Goal: Task Accomplishment & Management: Manage account settings

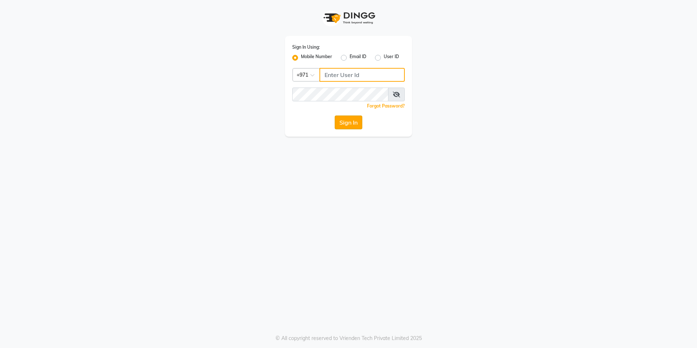
type input "526550101"
click at [346, 122] on button "Sign In" at bounding box center [348, 122] width 28 height 14
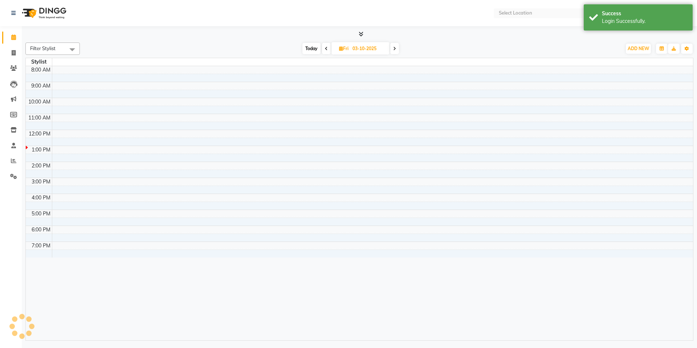
select select "en"
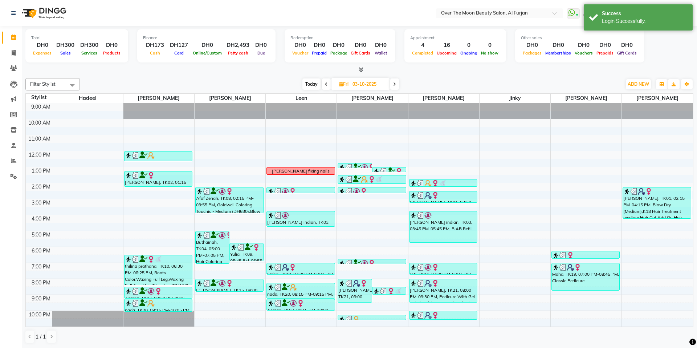
click at [312, 83] on span "Today" at bounding box center [311, 83] width 18 height 11
type input "04-10-2025"
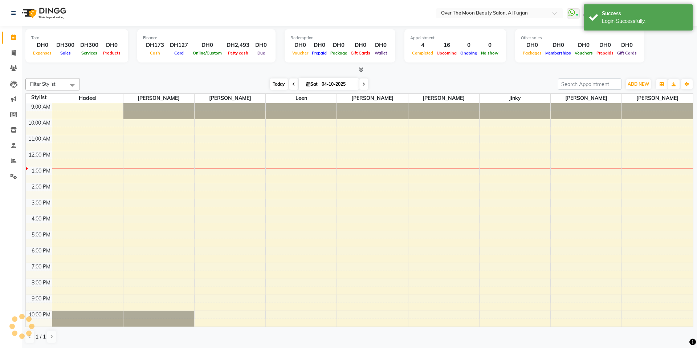
scroll to position [16, 0]
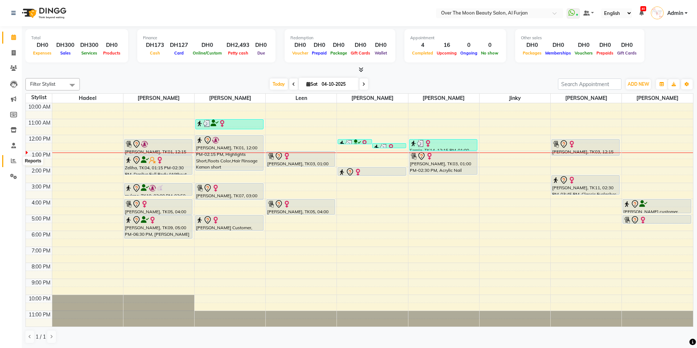
click at [14, 158] on icon at bounding box center [13, 160] width 5 height 5
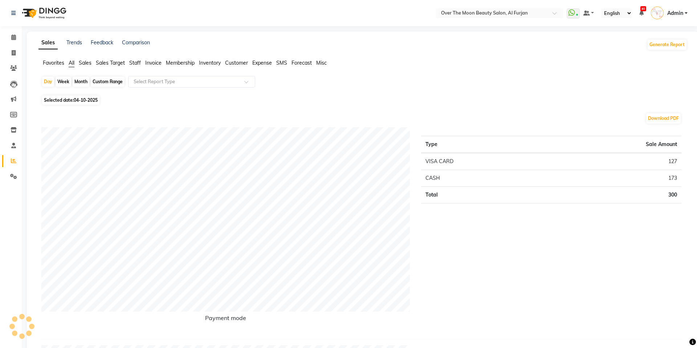
click at [108, 61] on span "Sales Target" at bounding box center [110, 62] width 29 height 7
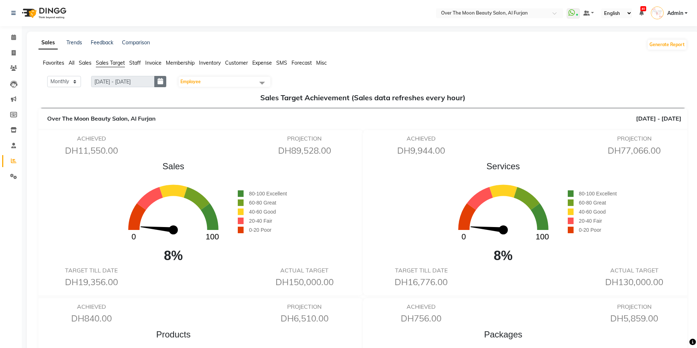
click at [165, 83] on button "button" at bounding box center [160, 81] width 12 height 11
select select "10"
select select "2025"
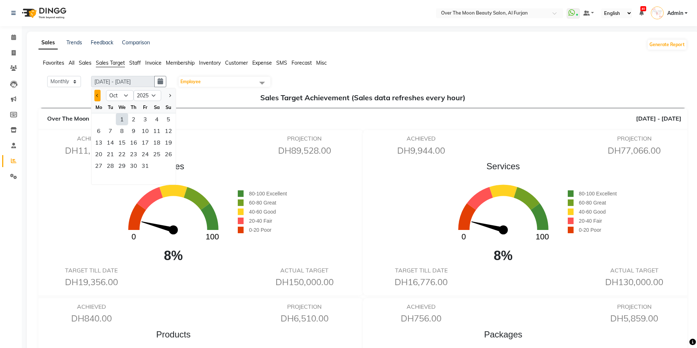
click at [98, 95] on span "Previous month" at bounding box center [97, 95] width 3 height 3
select select "9"
click at [140, 134] on div "12" at bounding box center [145, 131] width 12 height 12
type input "[DATE] - [DATE]"
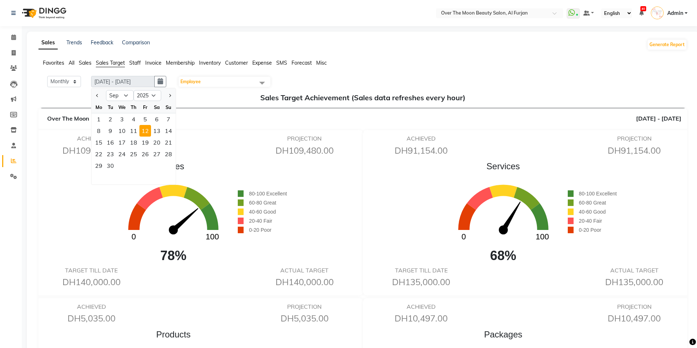
click at [265, 83] on span at bounding box center [262, 83] width 15 height 14
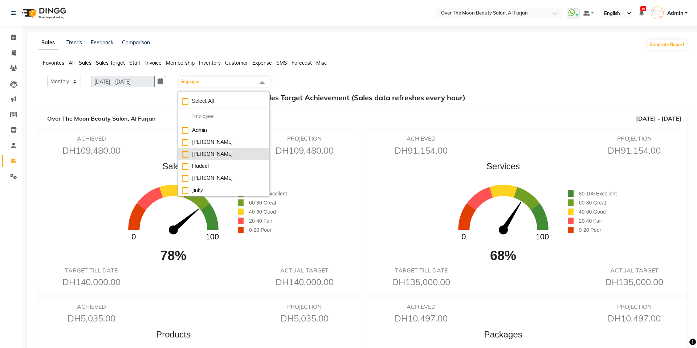
scroll to position [60, 0]
click at [198, 177] on div "[PERSON_NAME]" at bounding box center [224, 178] width 84 height 8
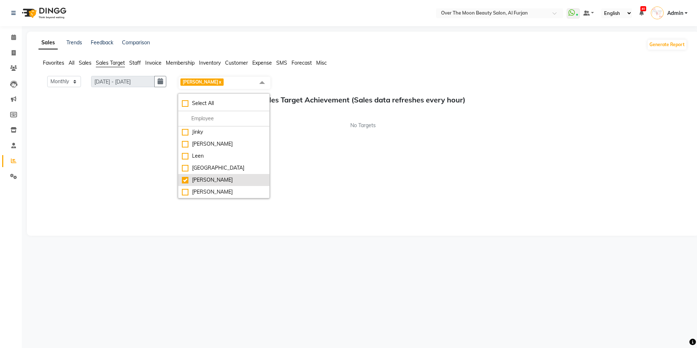
click at [198, 177] on div "[PERSON_NAME]" at bounding box center [224, 180] width 84 height 8
checkbox input "false"
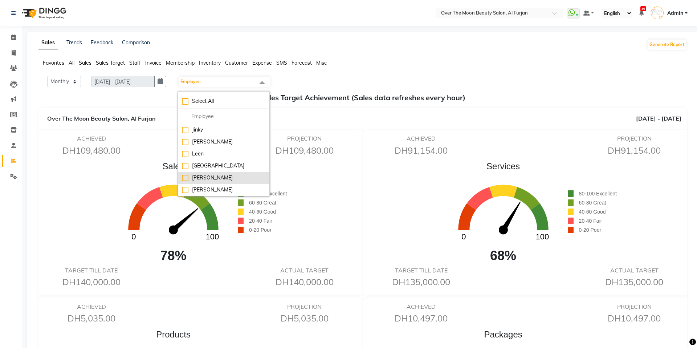
scroll to position [0, 0]
click at [198, 153] on div "[PERSON_NAME]" at bounding box center [224, 154] width 84 height 8
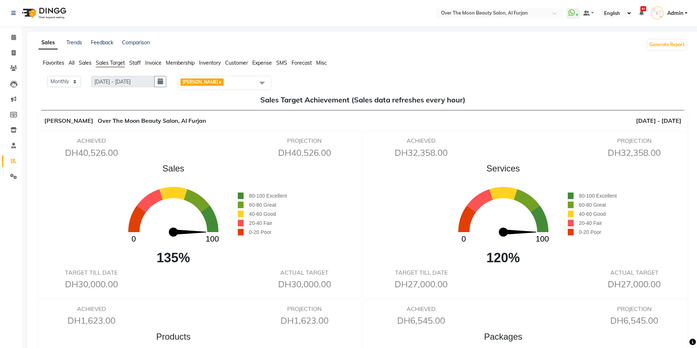
click at [264, 80] on span at bounding box center [262, 83] width 15 height 14
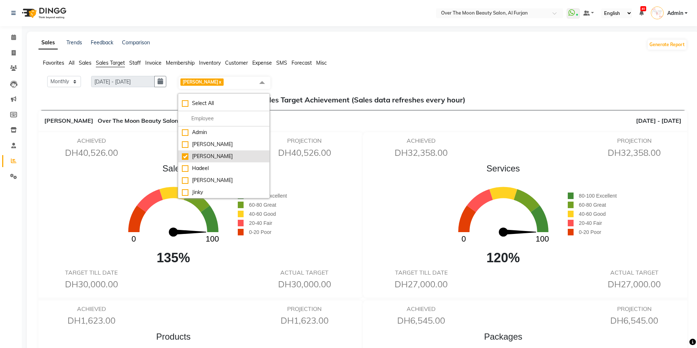
click at [194, 151] on li "[PERSON_NAME]" at bounding box center [223, 156] width 91 height 12
checkbox input "false"
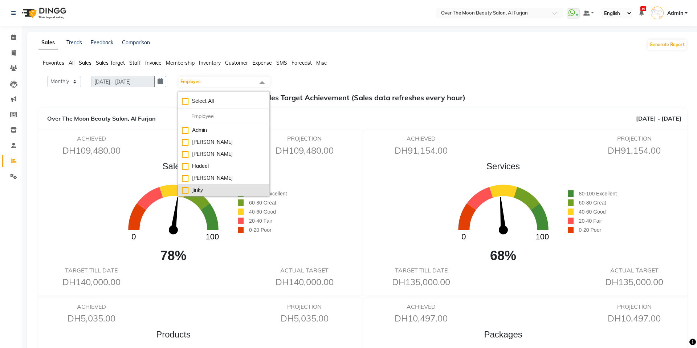
click at [191, 186] on div "Jinky" at bounding box center [224, 190] width 84 height 8
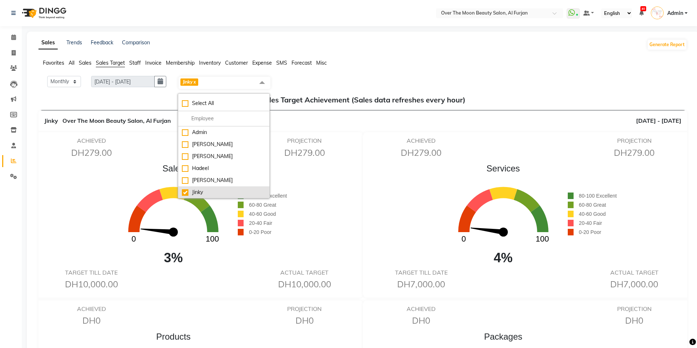
click at [191, 186] on li "Jinky" at bounding box center [223, 192] width 91 height 12
checkbox input "false"
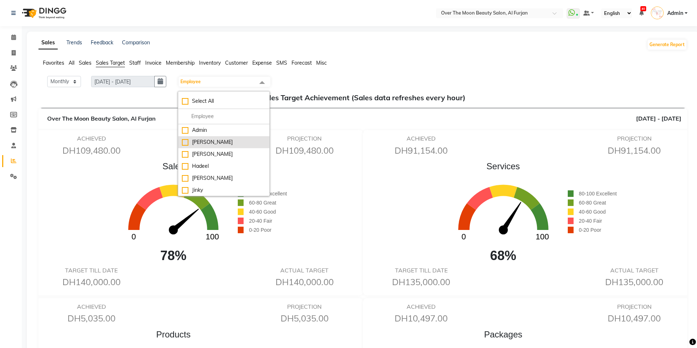
scroll to position [60, 0]
click at [202, 153] on div "Leen" at bounding box center [224, 154] width 84 height 8
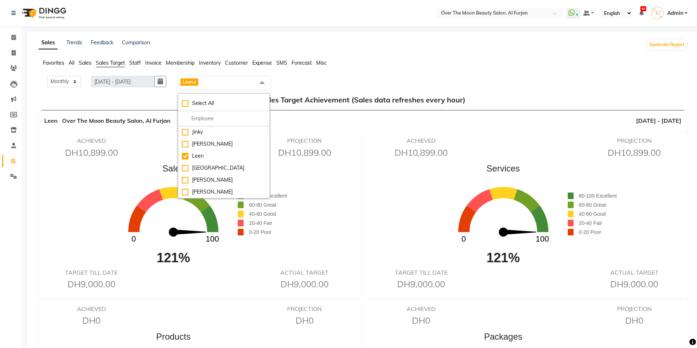
click at [455, 77] on div "Monthly Weekly [DATE] - [DATE] [DATE] Leen x Select All [PERSON_NAME] [PERSON_N…" at bounding box center [362, 83] width 642 height 14
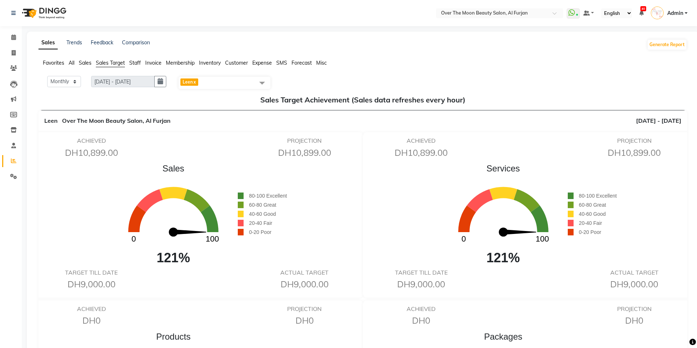
click at [255, 78] on span at bounding box center [262, 83] width 15 height 14
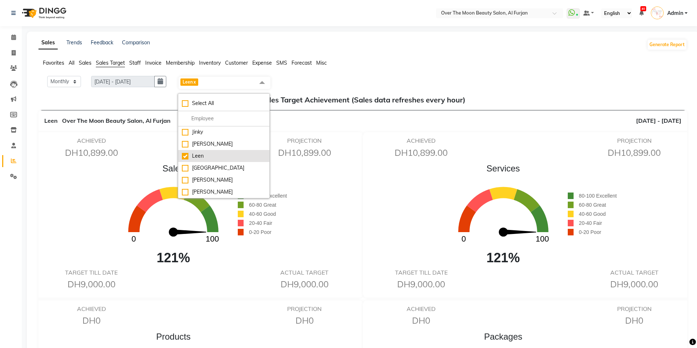
click at [194, 152] on div "Leen" at bounding box center [224, 156] width 84 height 8
checkbox input "false"
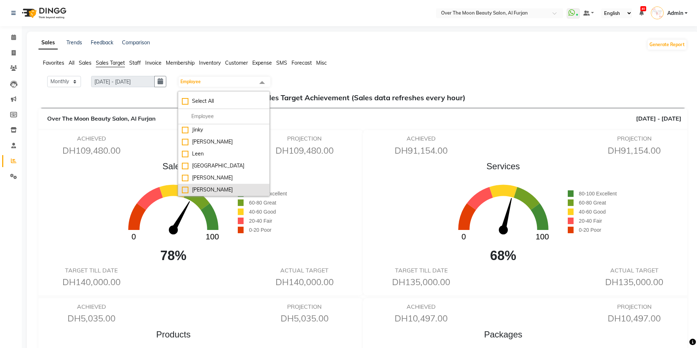
click at [194, 188] on div "[PERSON_NAME]" at bounding box center [224, 190] width 84 height 8
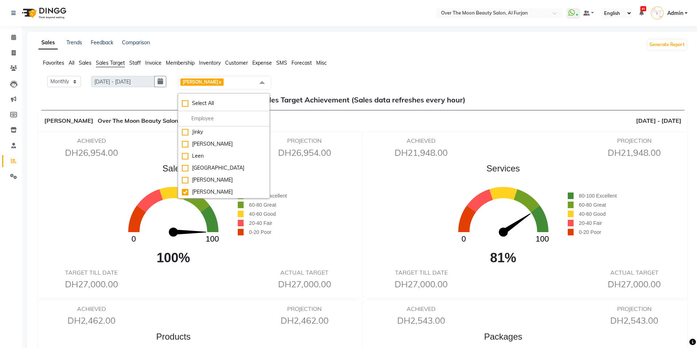
click at [418, 203] on div "Services 0 100 81% 80-100 Excellent 60-80 Great 40-60 Good 20-40 Fair 0-20 Poor" at bounding box center [527, 215] width 323 height 106
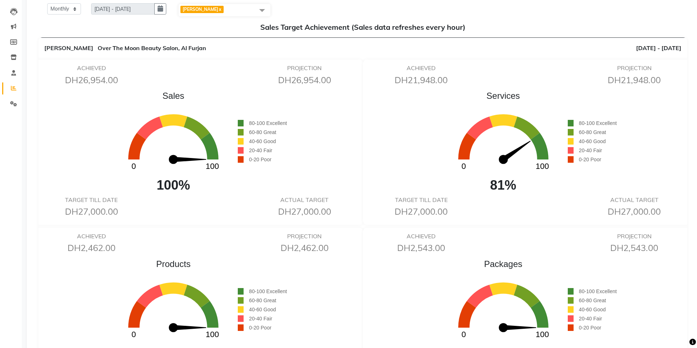
scroll to position [0, 0]
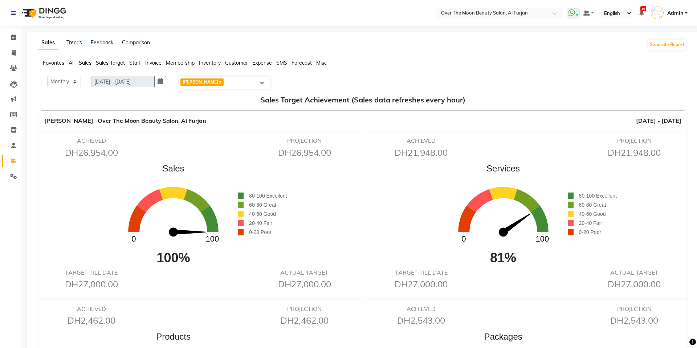
click at [259, 83] on span at bounding box center [262, 83] width 15 height 14
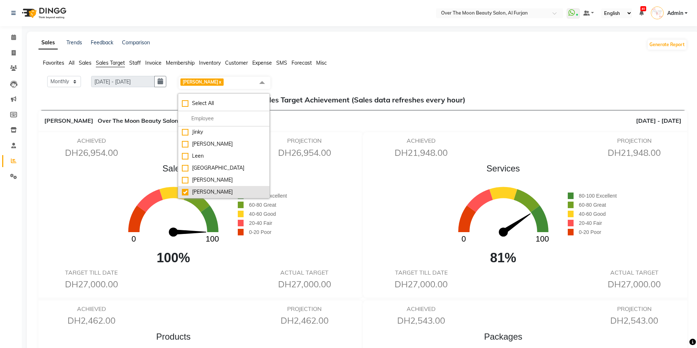
click at [193, 189] on div "[PERSON_NAME]" at bounding box center [224, 192] width 84 height 8
checkbox input "false"
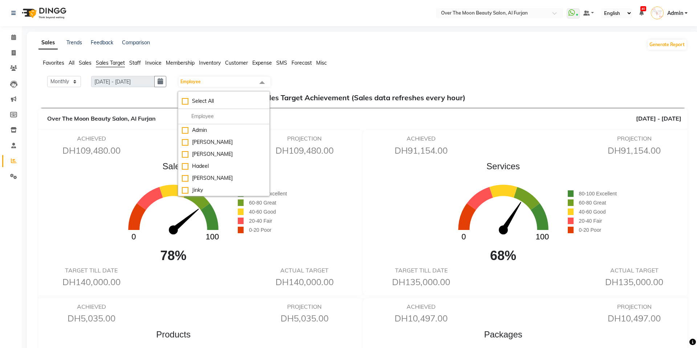
scroll to position [0, 0]
click at [193, 179] on div "[PERSON_NAME]" at bounding box center [224, 178] width 84 height 8
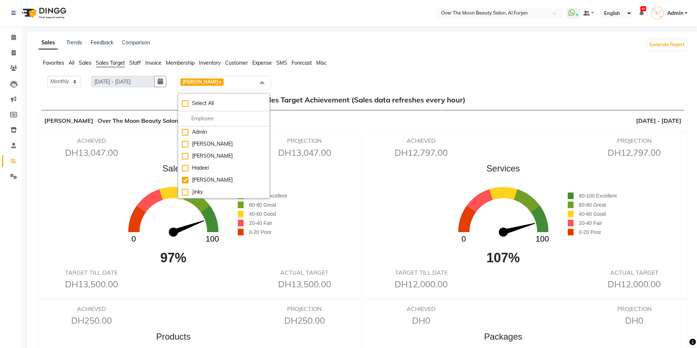
click at [389, 131] on div "[PERSON_NAME] Over The Moon Beauty Salon, Al Furjan [DATE] - [DATE]" at bounding box center [362, 120] width 648 height 21
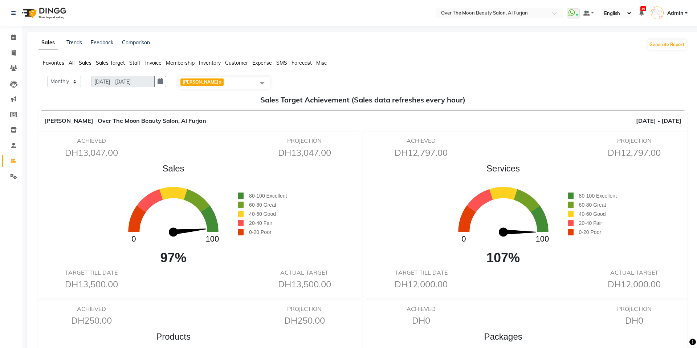
click at [259, 79] on span at bounding box center [262, 83] width 15 height 14
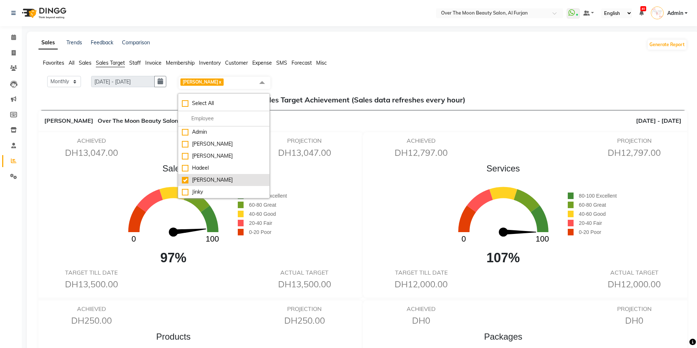
click at [194, 178] on div "[PERSON_NAME]" at bounding box center [224, 180] width 84 height 8
checkbox input "false"
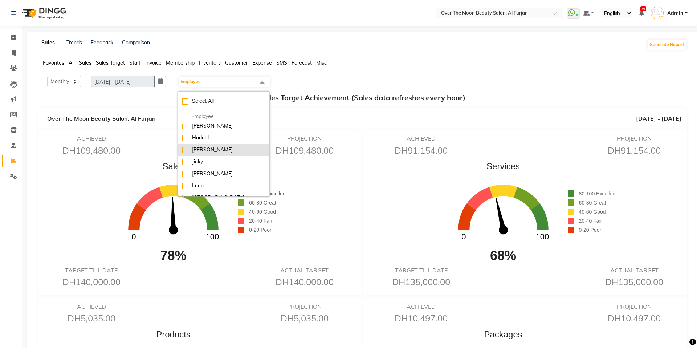
scroll to position [38, 0]
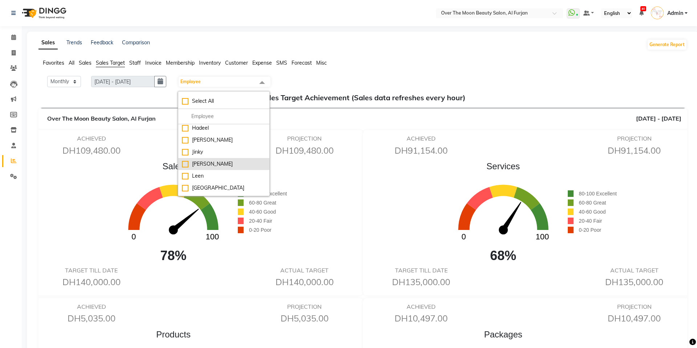
click at [199, 165] on div "[PERSON_NAME]" at bounding box center [224, 164] width 84 height 8
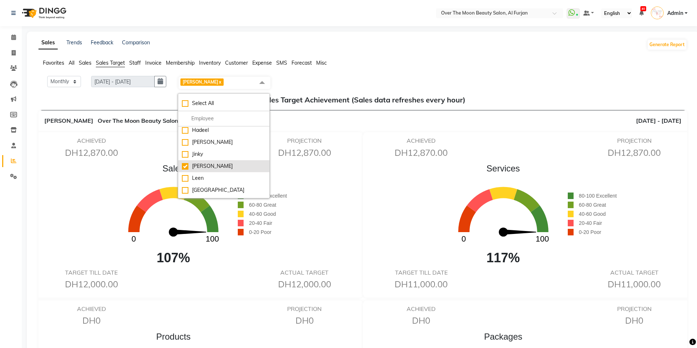
click at [199, 165] on div "[PERSON_NAME]" at bounding box center [224, 166] width 84 height 8
checkbox input "false"
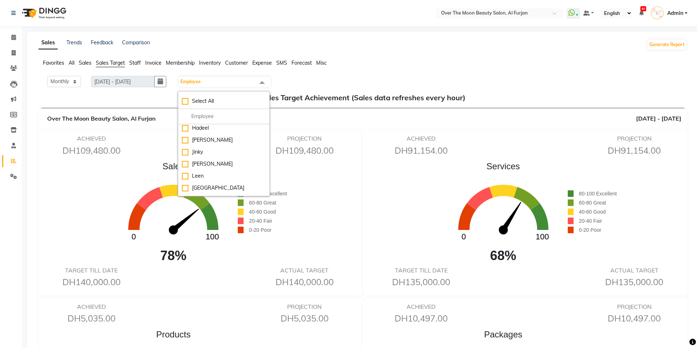
click at [344, 43] on div "Sales Trends Feedback Comparison Generate Report" at bounding box center [362, 45] width 657 height 12
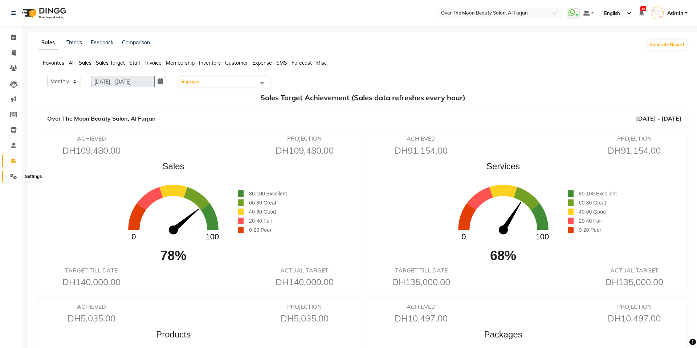
click at [12, 174] on icon at bounding box center [13, 175] width 7 height 5
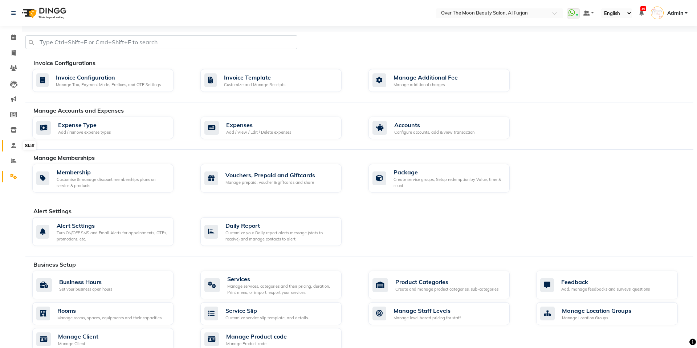
click at [15, 146] on icon at bounding box center [13, 145] width 5 height 5
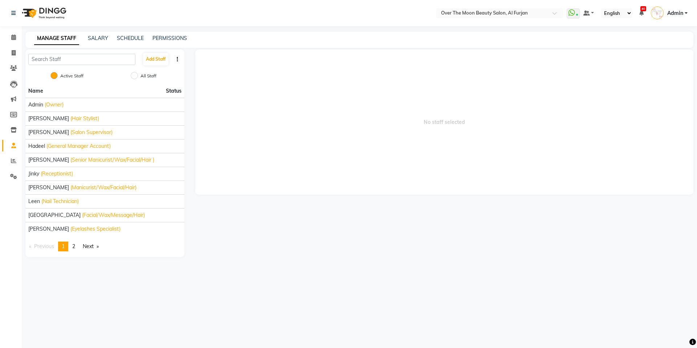
click at [91, 48] on main "MANAGE STAFF SALARY SCHEDULE PERMISSIONS Add Staff Active Staff All Staff Name …" at bounding box center [359, 150] width 675 height 236
click at [98, 37] on link "SALARY" at bounding box center [98, 38] width 20 height 7
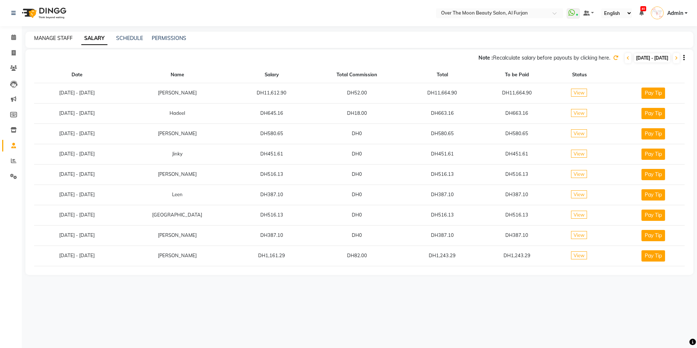
click at [57, 36] on link "MANAGE STAFF" at bounding box center [53, 38] width 38 height 7
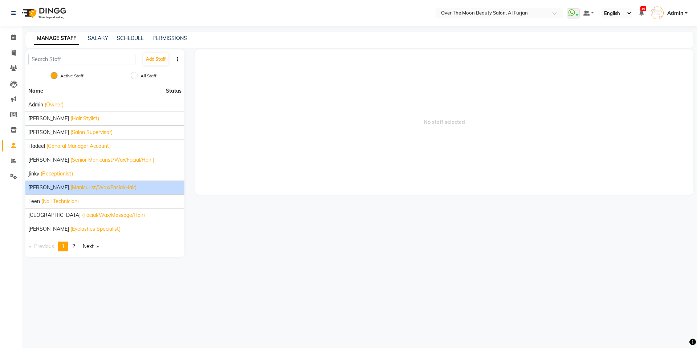
click at [103, 186] on span "(Manicurist/Wax/Facial/Hair)" at bounding box center [103, 188] width 66 height 8
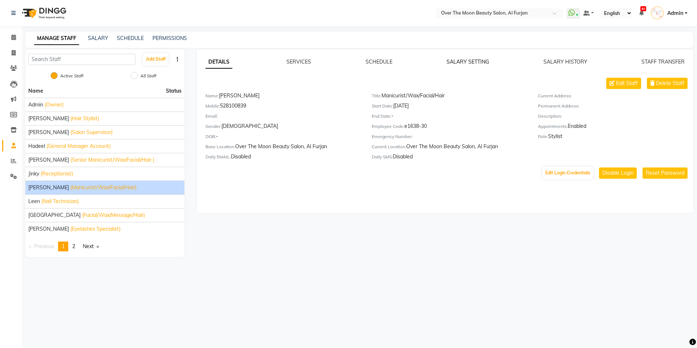
click at [473, 60] on link "SALARY SETTING" at bounding box center [467, 61] width 42 height 7
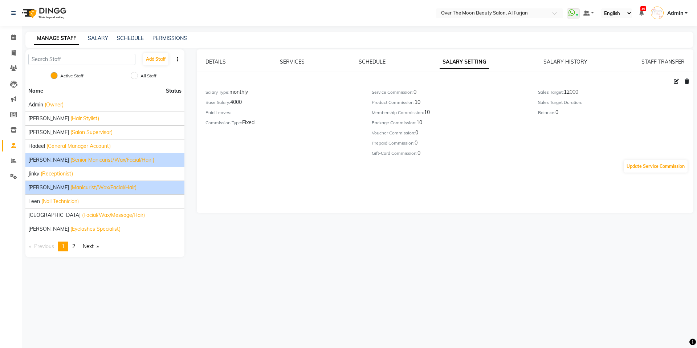
click at [108, 156] on span "(Senior Manicurist/Wax/Facial/Hair )" at bounding box center [112, 160] width 84 height 8
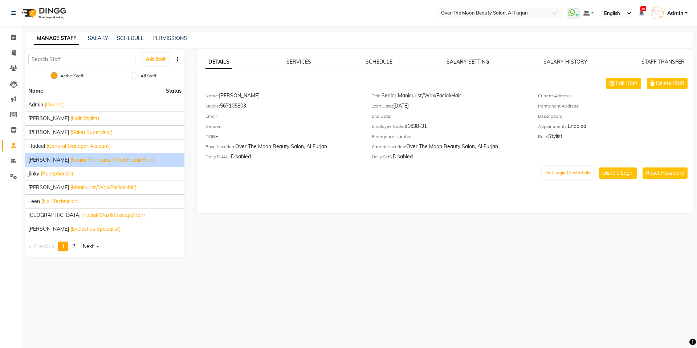
click at [470, 63] on link "SALARY SETTING" at bounding box center [467, 61] width 42 height 7
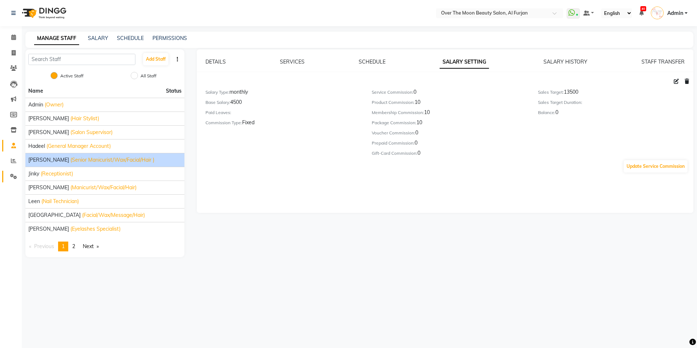
click at [9, 171] on link "Settings" at bounding box center [10, 177] width 17 height 12
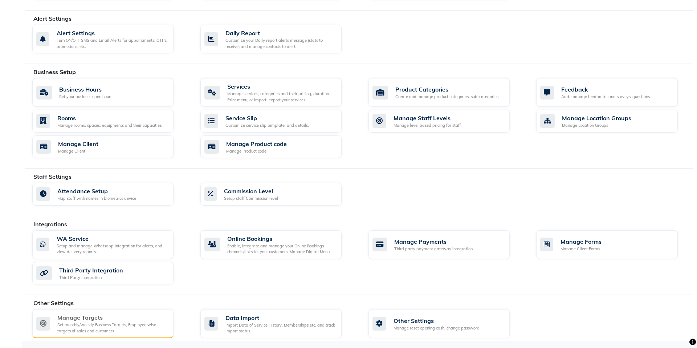
scroll to position [193, 0]
click at [117, 312] on div "Manage Targets Set monthly/weekly Business Targets, Employee wise targets of sa…" at bounding box center [102, 322] width 141 height 29
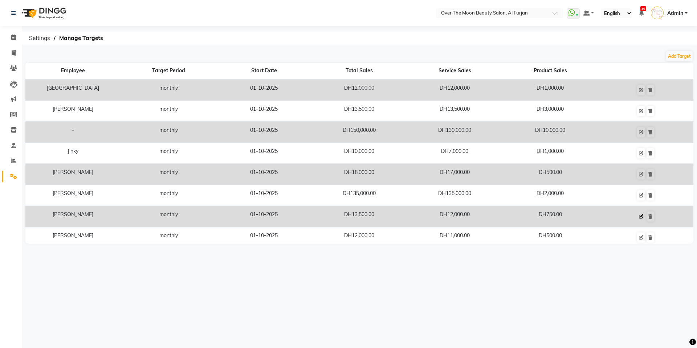
click at [641, 215] on icon at bounding box center [641, 216] width 4 height 4
select select "monthly"
select select "employee"
select select "64796"
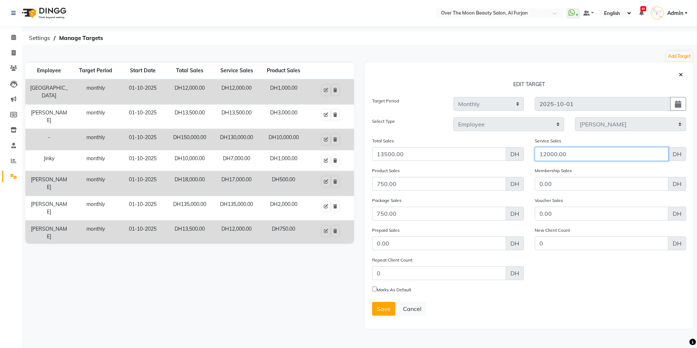
click at [548, 155] on input "12000.00" at bounding box center [601, 154] width 134 height 14
type input "13500"
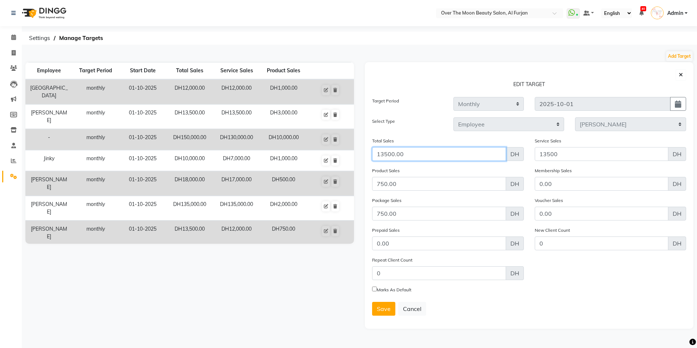
click at [414, 158] on input "13500.00" at bounding box center [439, 154] width 134 height 14
type input "1"
type input "15000"
click at [679, 104] on icon "button" at bounding box center [677, 104] width 7 height 0
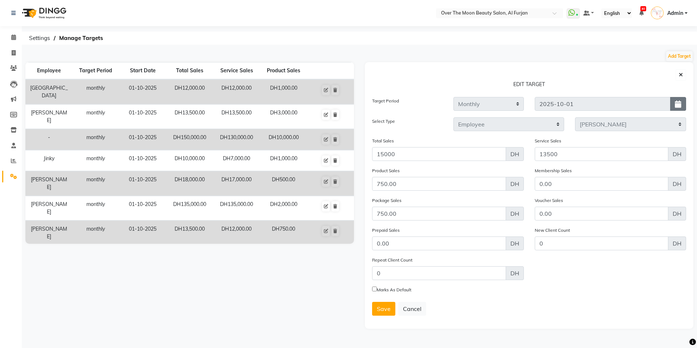
select select "10"
select select "2025"
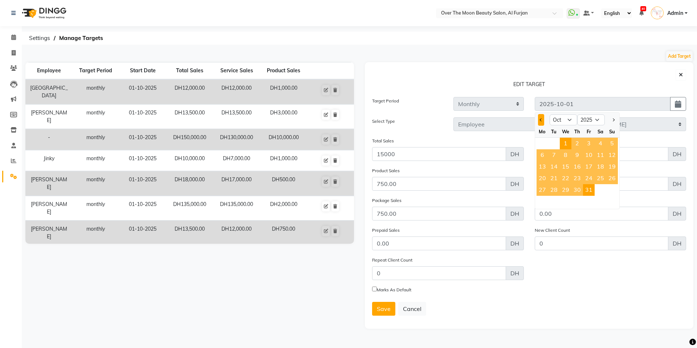
click at [542, 119] on button "Previous month" at bounding box center [541, 120] width 6 height 12
select select "9"
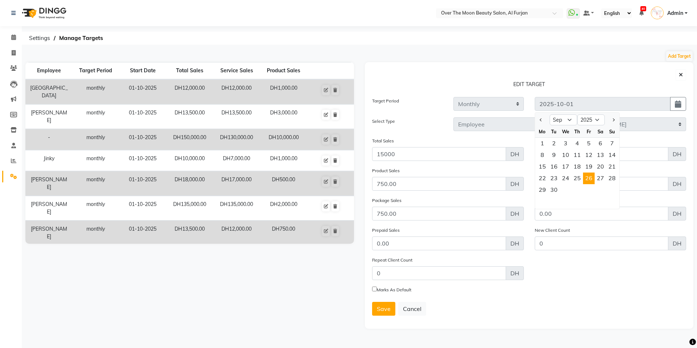
click at [587, 172] on span "26" at bounding box center [589, 178] width 12 height 12
type input "[DATE] - [DATE]"
type input "26-09-2025"
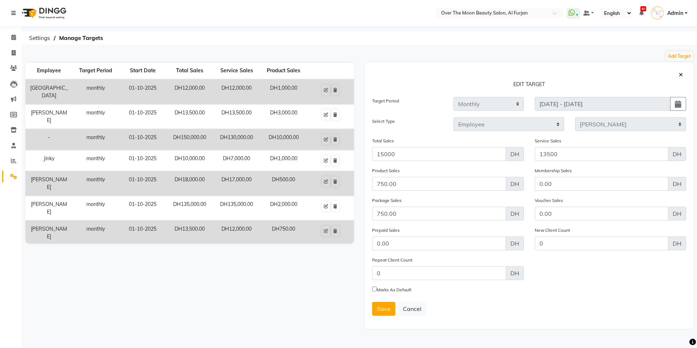
click at [375, 289] on input "Marks As Default" at bounding box center [374, 288] width 5 height 5
checkbox input "true"
click at [380, 307] on span "Save" at bounding box center [384, 308] width 14 height 7
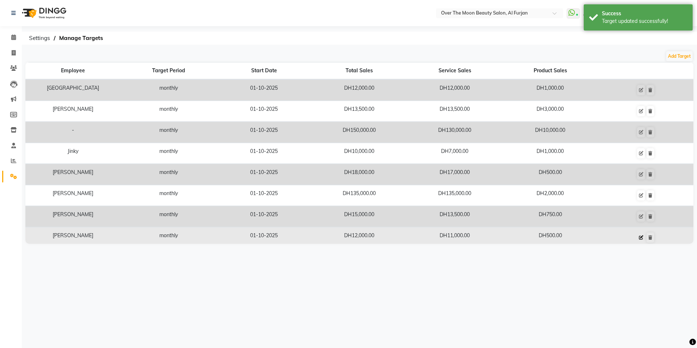
click at [640, 236] on icon at bounding box center [641, 237] width 4 height 4
select select "monthly"
select select "employee"
select select "64402"
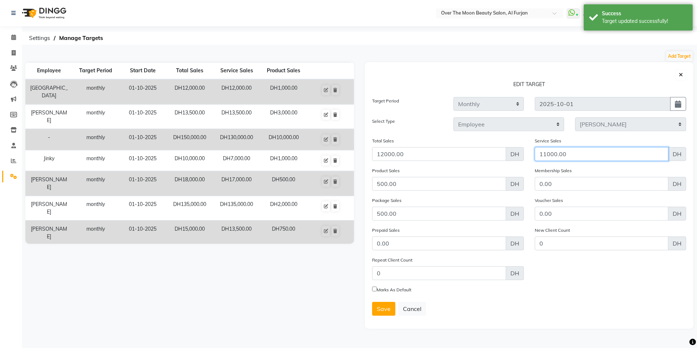
click at [556, 158] on input "11000.00" at bounding box center [601, 154] width 134 height 14
click at [548, 153] on input "11000.00" at bounding box center [601, 154] width 134 height 14
type input "12000"
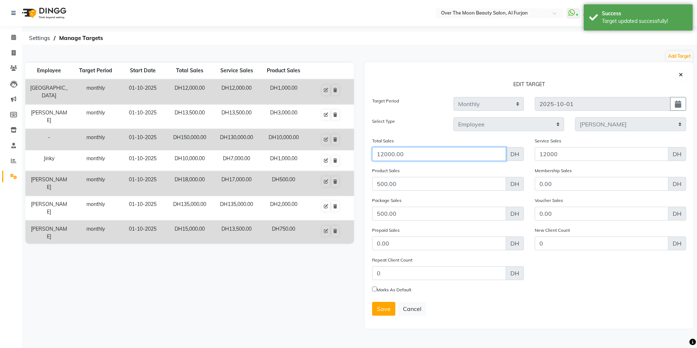
click at [399, 155] on input "12000.00" at bounding box center [439, 154] width 134 height 14
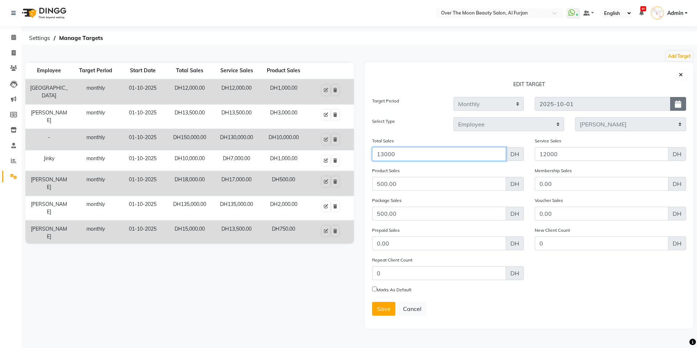
type input "13000"
click at [675, 104] on icon "button" at bounding box center [677, 104] width 7 height 0
select select "10"
select select "2025"
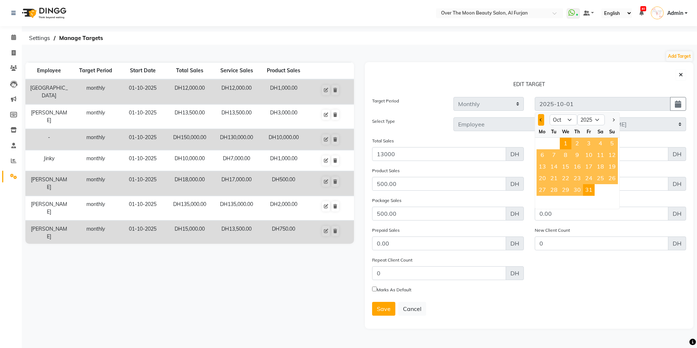
click at [540, 122] on button "Previous month" at bounding box center [541, 120] width 6 height 12
select select "9"
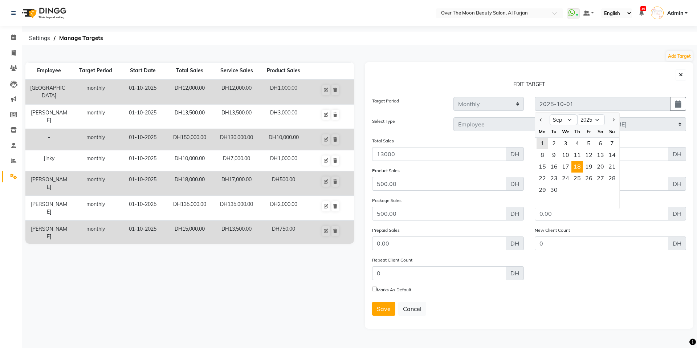
click at [576, 165] on span "18" at bounding box center [577, 167] width 12 height 12
type input "[DATE] - [DATE]"
type input "[DATE]"
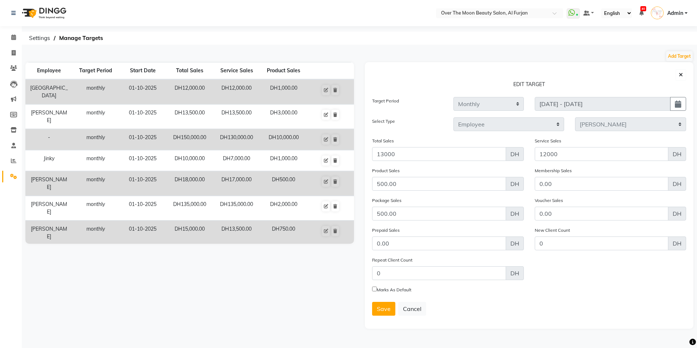
click at [374, 288] on input "Marks As Default" at bounding box center [374, 288] width 5 height 5
checkbox input "true"
click at [379, 305] on span "Save" at bounding box center [384, 308] width 14 height 7
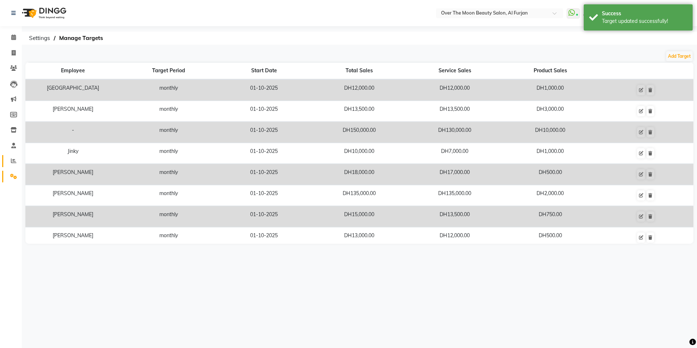
click at [13, 160] on icon at bounding box center [13, 160] width 5 height 5
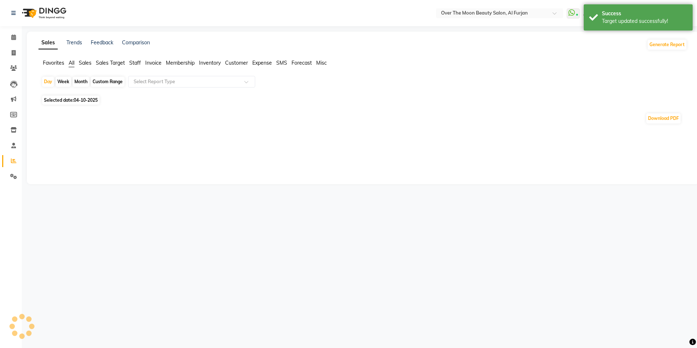
click at [107, 62] on span "Sales Target" at bounding box center [110, 62] width 29 height 7
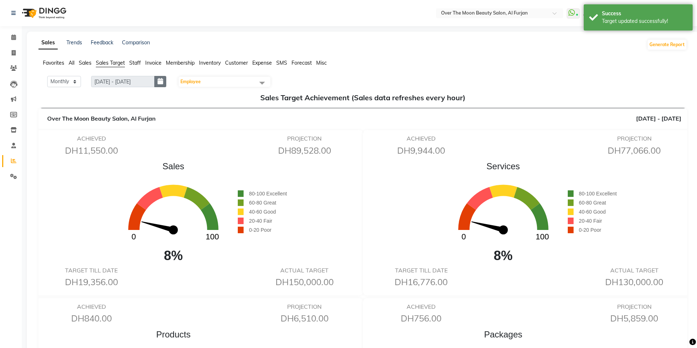
click at [161, 82] on icon "button" at bounding box center [159, 81] width 5 height 0
select select "10"
select select "2025"
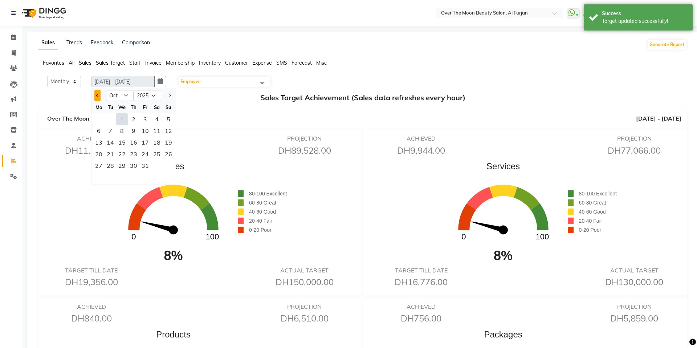
click at [99, 98] on button "Previous month" at bounding box center [97, 96] width 6 height 12
select select "9"
click at [130, 128] on div "11" at bounding box center [134, 131] width 12 height 12
type input "[DATE] - [DATE]"
click at [243, 78] on span "Employee" at bounding box center [224, 82] width 92 height 10
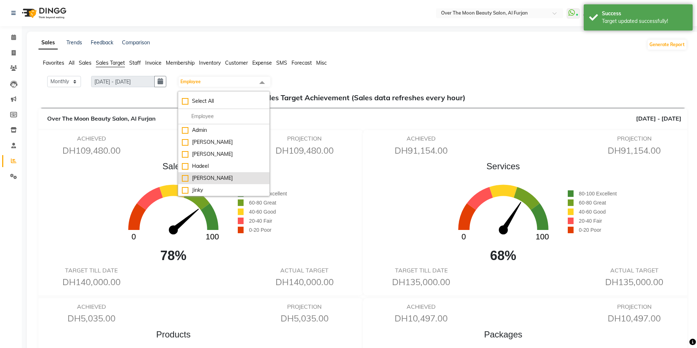
click at [195, 177] on div "[PERSON_NAME]" at bounding box center [224, 178] width 84 height 8
checkbox input "true"
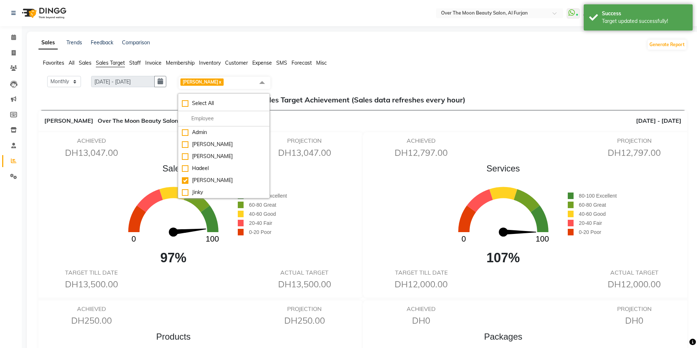
click at [452, 70] on div "Favorites All Sales Sales Target Staff Invoice Membership Inventory Customer Ex…" at bounding box center [362, 66] width 659 height 14
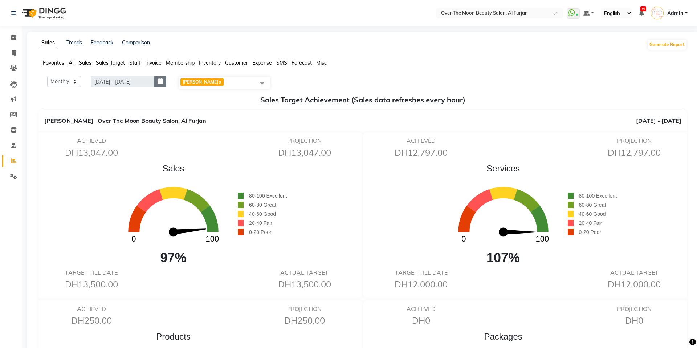
click at [159, 82] on icon "button" at bounding box center [159, 81] width 5 height 0
select select "9"
select select "2025"
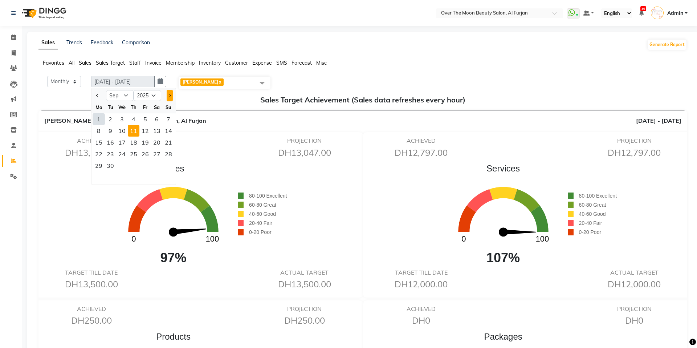
click at [168, 95] on span "Next month" at bounding box center [169, 95] width 3 height 3
select select "10"
click at [136, 147] on div "16" at bounding box center [134, 142] width 12 height 12
type input "[DATE] - [DATE]"
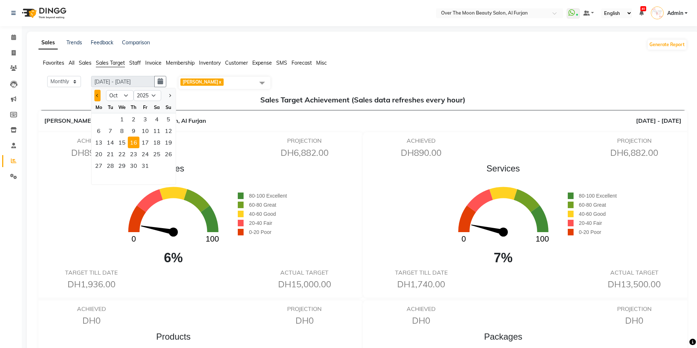
click at [96, 98] on button "Previous month" at bounding box center [97, 96] width 6 height 12
select select "9"
click at [130, 132] on div "11" at bounding box center [134, 131] width 12 height 12
type input "[DATE] - [DATE]"
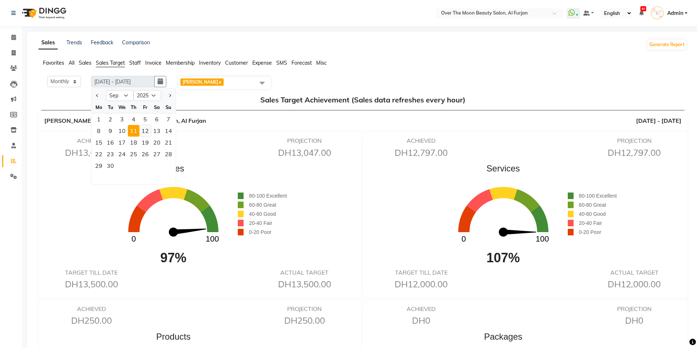
click at [151, 126] on div "12" at bounding box center [145, 131] width 12 height 12
click at [260, 83] on span at bounding box center [262, 83] width 15 height 14
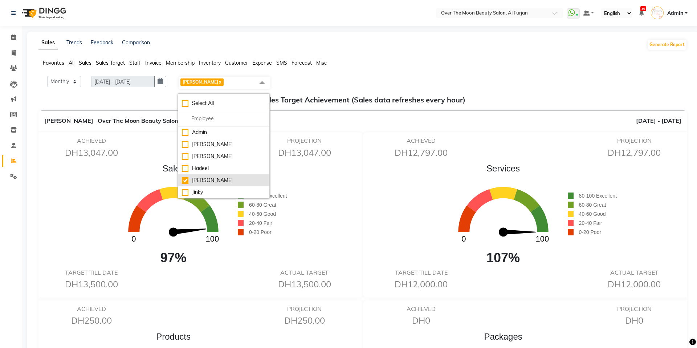
click at [193, 178] on div "[PERSON_NAME]" at bounding box center [224, 180] width 84 height 8
checkbox input "false"
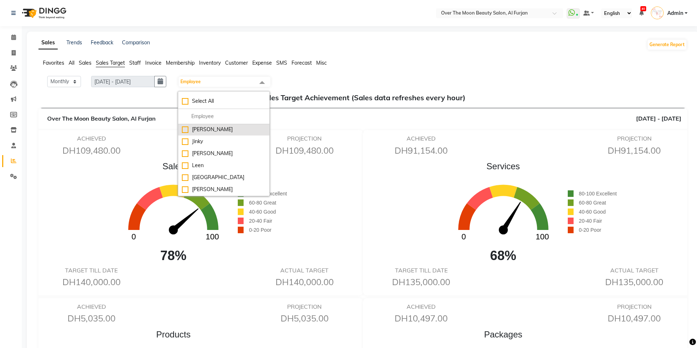
scroll to position [49, 0]
click at [198, 163] on div "Leen" at bounding box center [224, 165] width 84 height 8
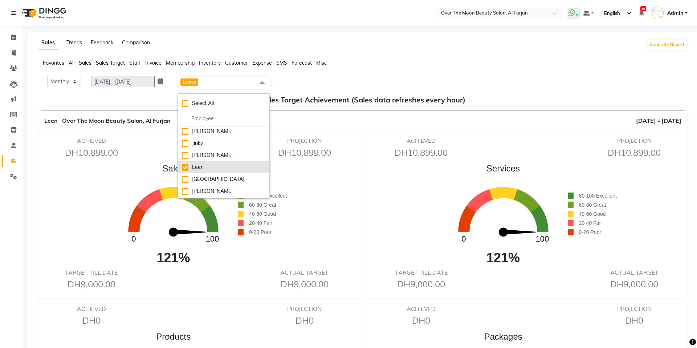
click at [207, 168] on div "Leen" at bounding box center [224, 167] width 84 height 8
checkbox input "false"
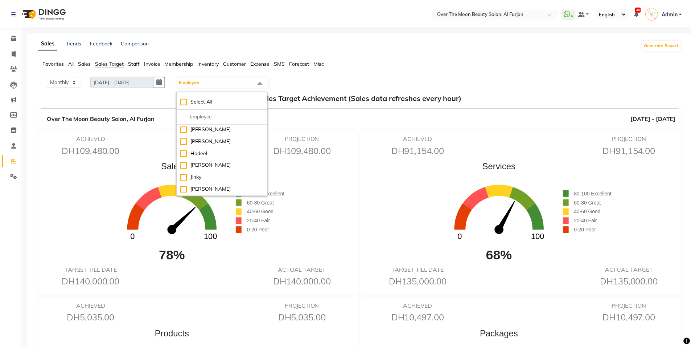
scroll to position [6, 0]
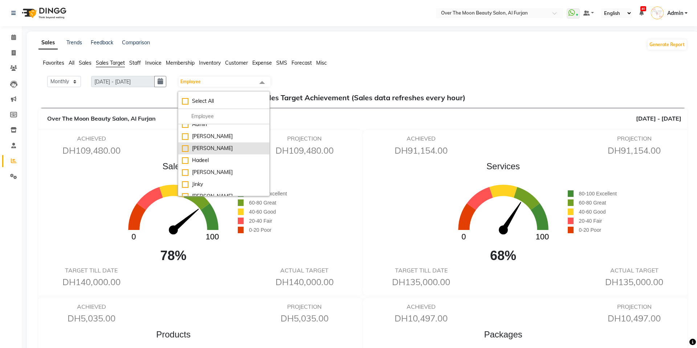
click at [201, 145] on div "[PERSON_NAME]" at bounding box center [224, 148] width 84 height 8
checkbox input "true"
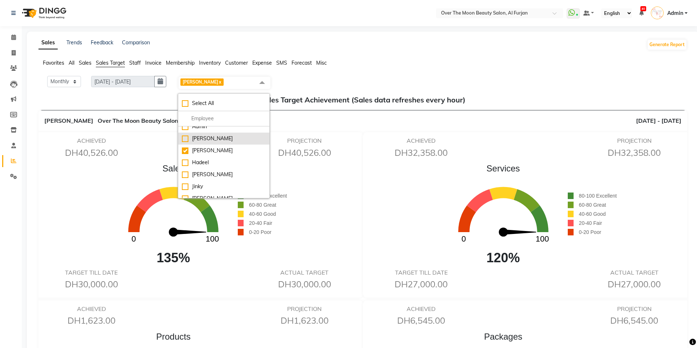
click at [201, 144] on li "[PERSON_NAME]" at bounding box center [223, 138] width 91 height 12
checkbox input "true"
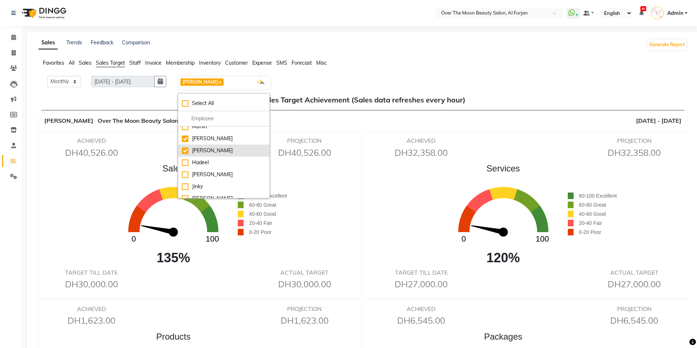
click at [198, 150] on div "[PERSON_NAME]" at bounding box center [224, 151] width 84 height 8
checkbox input "false"
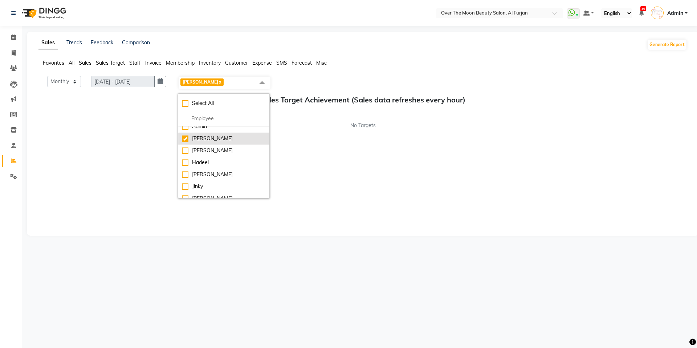
click at [198, 142] on div "[PERSON_NAME]" at bounding box center [224, 139] width 84 height 8
checkbox input "false"
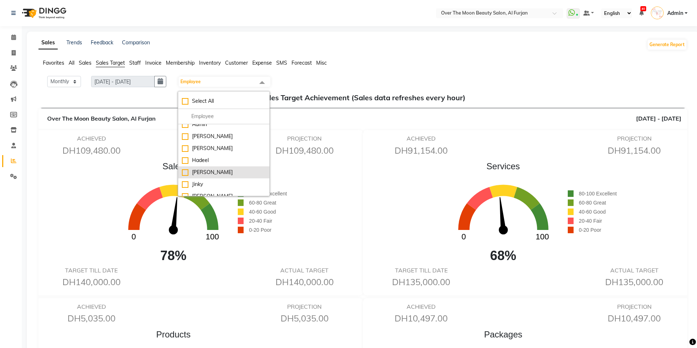
click at [197, 171] on div "[PERSON_NAME]" at bounding box center [224, 172] width 84 height 8
checkbox input "true"
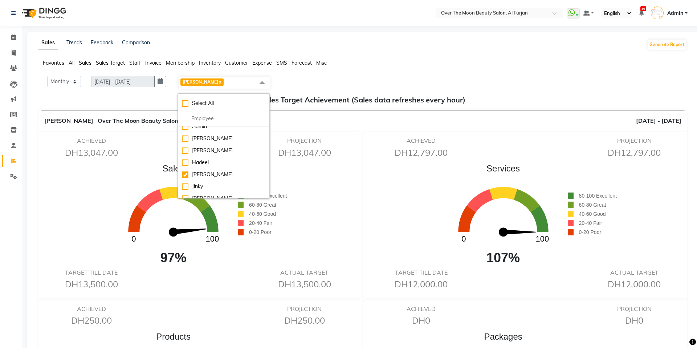
click at [418, 227] on div "Services 0 100 107% 80-100 Excellent 60-80 Great 40-60 Good 20-40 Fair 0-20 Poor" at bounding box center [527, 215] width 323 height 106
